Goal: Use online tool/utility: Utilize a website feature to perform a specific function

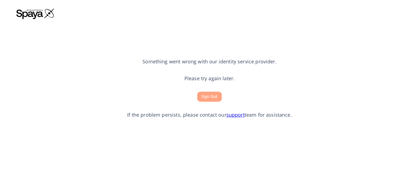
click at [215, 97] on button "Sign Out" at bounding box center [209, 97] width 25 height 10
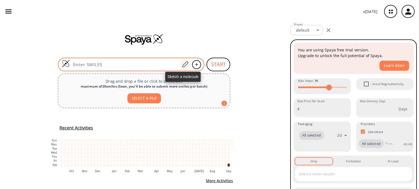
click at [182, 61] on div at bounding box center [185, 65] width 10 height 12
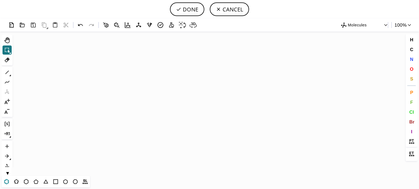
click at [7, 184] on icon at bounding box center [6, 181] width 5 height 5
click at [140, 119] on icon "Created with Raphaël 2.3.0" at bounding box center [209, 104] width 389 height 145
click at [35, 181] on icon at bounding box center [36, 182] width 5 height 5
click at [7, 73] on icon at bounding box center [7, 73] width 4 height 4
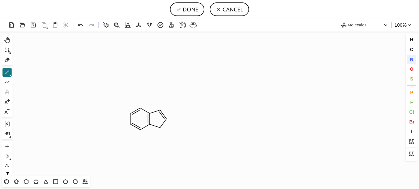
click at [412, 59] on span "N" at bounding box center [410, 59] width 3 height 5
drag, startPoint x: 160, startPoint y: 129, endPoint x: 116, endPoint y: 121, distance: 44.3
click at [159, 128] on tspan "N" at bounding box center [160, 129] width 3 height 4
click at [4, 73] on icon at bounding box center [7, 72] width 7 height 7
click at [9, 76] on icon at bounding box center [10, 76] width 2 height 2
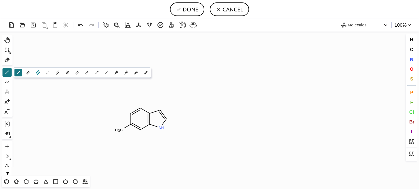
click at [36, 73] on icon at bounding box center [38, 73] width 6 height 6
click at [413, 59] on button "N" at bounding box center [411, 59] width 9 height 9
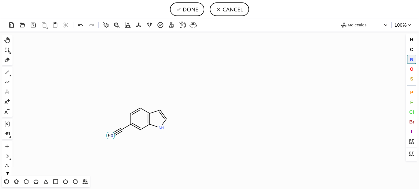
click at [111, 135] on tspan "N" at bounding box center [111, 136] width 3 height 4
click at [9, 72] on icon at bounding box center [7, 72] width 7 height 7
click at [7, 74] on icon at bounding box center [7, 72] width 7 height 7
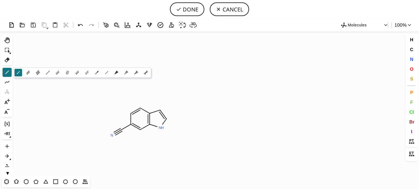
drag, startPoint x: 167, startPoint y: 118, endPoint x: 170, endPoint y: 121, distance: 3.5
drag, startPoint x: 178, startPoint y: 123, endPoint x: 180, endPoint y: 122, distance: 2.8
drag, startPoint x: 183, startPoint y: 113, endPoint x: 217, endPoint y: 109, distance: 34.0
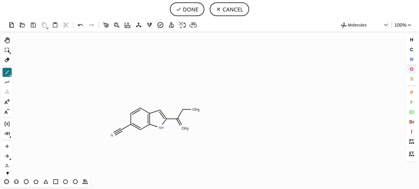
drag, startPoint x: 410, startPoint y: 71, endPoint x: 380, endPoint y: 76, distance: 30.1
click at [410, 71] on span "O" at bounding box center [411, 69] width 4 height 5
click at [184, 129] on tspan "O" at bounding box center [184, 130] width 3 height 4
drag, startPoint x: 183, startPoint y: 113, endPoint x: 166, endPoint y: 110, distance: 17.9
click at [183, 113] on tspan "O" at bounding box center [183, 113] width 3 height 4
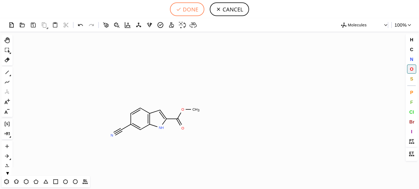
click at [190, 11] on button "DONE" at bounding box center [187, 9] width 34 height 14
type input "C1C(C#N)=CC2NC(C(OC)=O)=CC=2C=1"
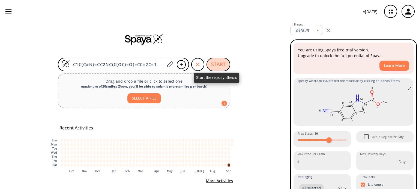
click at [216, 64] on button "START" at bounding box center [218, 65] width 24 height 14
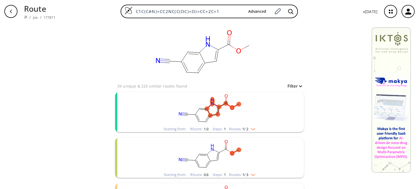
click at [252, 129] on img "clusters" at bounding box center [251, 128] width 7 height 4
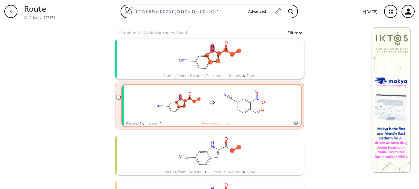
scroll to position [55, 0]
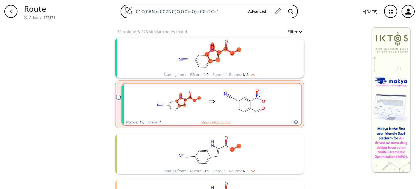
click at [221, 101] on rect "clusters" at bounding box center [245, 102] width 49 height 34
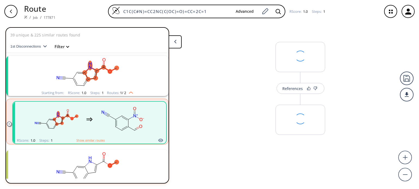
scroll to position [12, 0]
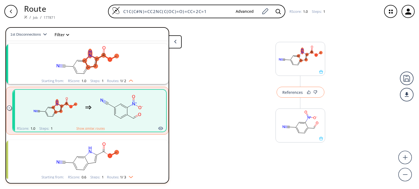
click at [292, 88] on button "References" at bounding box center [300, 92] width 48 height 11
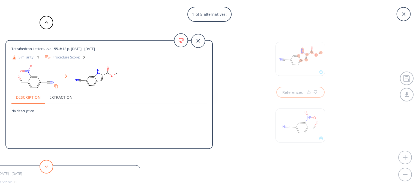
click at [48, 169] on button at bounding box center [47, 167] width 14 height 14
click at [48, 168] on button at bounding box center [47, 167] width 14 height 14
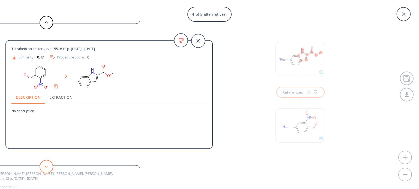
click at [48, 168] on button at bounding box center [47, 167] width 14 height 14
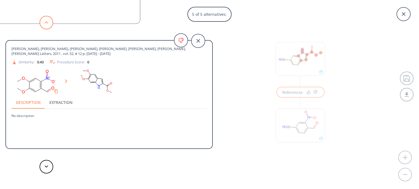
click at [41, 20] on button at bounding box center [47, 23] width 14 height 14
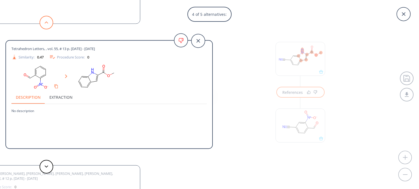
click at [48, 25] on button at bounding box center [47, 23] width 14 height 14
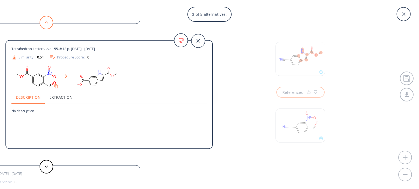
click at [48, 25] on button at bounding box center [47, 23] width 14 height 14
click at [309, 118] on div "2 of 5 alternatives: Tetrahedron Letters, , vol. 55, # 13 p. 2056 - 2060 Simila…" at bounding box center [209, 94] width 419 height 189
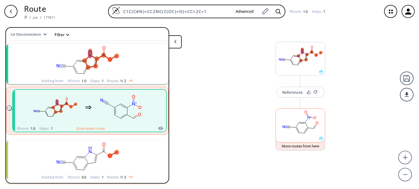
click at [319, 139] on icon at bounding box center [321, 139] width 4 height 4
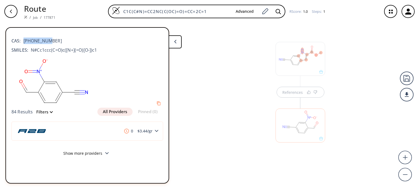
drag, startPoint x: 50, startPoint y: 40, endPoint x: 22, endPoint y: 43, distance: 27.9
click at [21, 42] on div "CAS: 90178-78-2" at bounding box center [87, 38] width 152 height 12
copy span "90178-78-2"
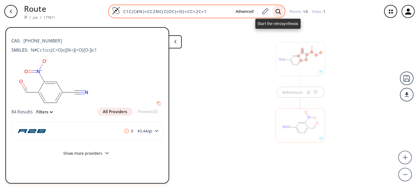
click at [278, 11] on icon at bounding box center [277, 12] width 5 height 6
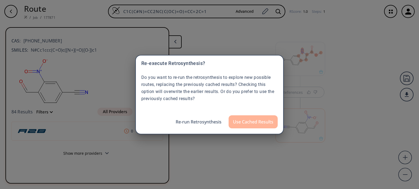
click at [262, 122] on button "Use Cached Results" at bounding box center [252, 122] width 49 height 13
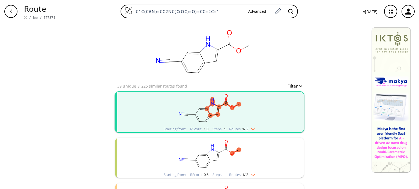
click at [257, 176] on div "Starting from: RScore : 0.6 Steps : 1 Routes: 1 / 3" at bounding box center [209, 175] width 100 height 6
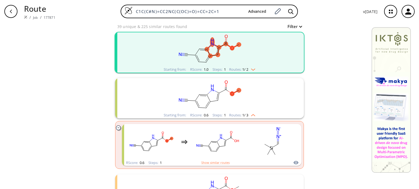
scroll to position [109, 0]
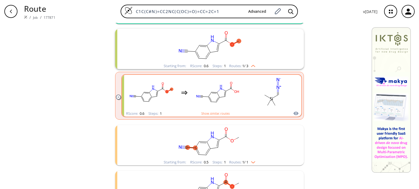
click at [228, 94] on rect "clusters" at bounding box center [217, 93] width 49 height 34
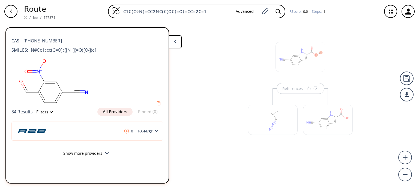
click at [326, 126] on div at bounding box center [328, 120] width 50 height 30
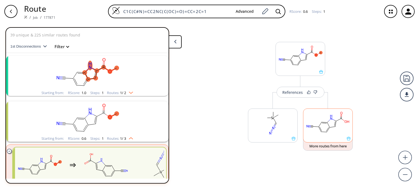
click at [328, 127] on ellipse at bounding box center [329, 127] width 3 height 3
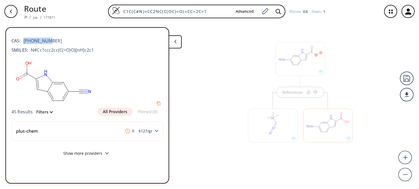
drag, startPoint x: 52, startPoint y: 41, endPoint x: 22, endPoint y: 42, distance: 29.7
click at [22, 42] on div "CAS: 85864-09-1" at bounding box center [87, 38] width 152 height 12
copy span "85864-09-1"
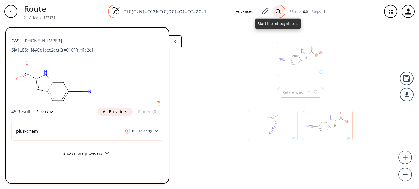
click at [275, 11] on icon at bounding box center [277, 11] width 5 height 5
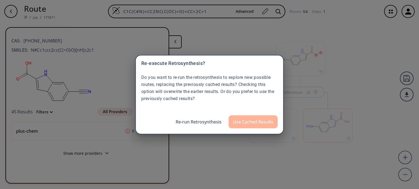
click at [249, 123] on button "Use Cached Results" at bounding box center [252, 122] width 49 height 13
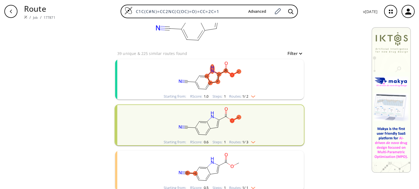
scroll to position [55, 0]
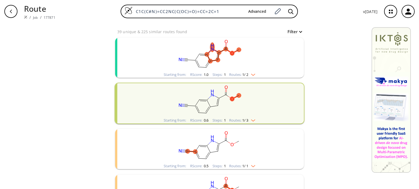
click at [251, 122] on div "Routes: 1 / 3" at bounding box center [242, 121] width 26 height 4
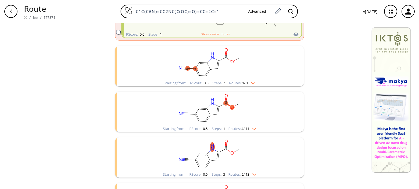
scroll to position [191, 0]
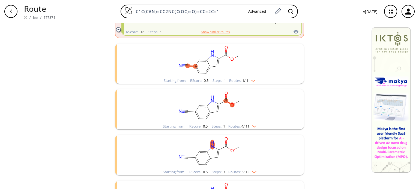
click at [252, 80] on img "clusters" at bounding box center [251, 80] width 7 height 4
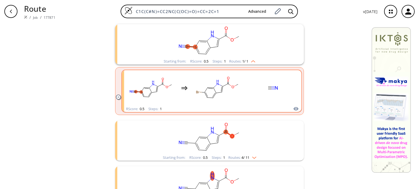
scroll to position [218, 0]
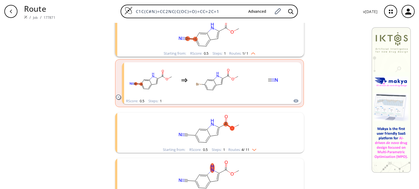
click at [256, 151] on div "Starting from: RScore : 0.5 Steps : 1 Routes: 4 / 11" at bounding box center [210, 150] width 102 height 6
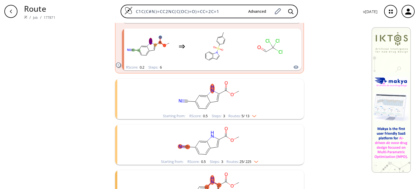
scroll to position [518, 0]
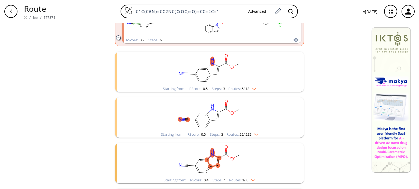
click at [254, 91] on div "Starting from: RScore : 0.5 Steps : 3 Routes: 5 / 13" at bounding box center [210, 89] width 102 height 6
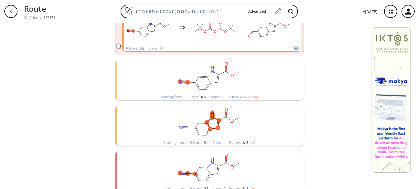
scroll to position [802, 0]
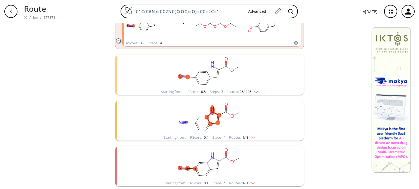
click at [261, 95] on div "Starting from: RScore : 0.5 Steps : 3 Routes: 25 / 225" at bounding box center [210, 92] width 106 height 6
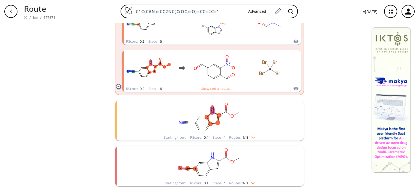
scroll to position [1993, 0]
click at [254, 137] on img "clusters" at bounding box center [251, 137] width 7 height 4
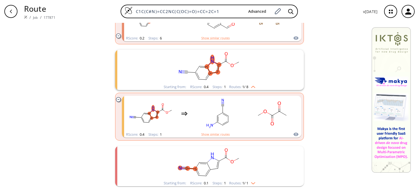
scroll to position [2044, 0]
click at [256, 180] on rect "clusters" at bounding box center [209, 163] width 142 height 34
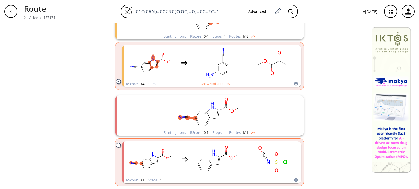
scroll to position [2095, 0]
